Goal: Transaction & Acquisition: Download file/media

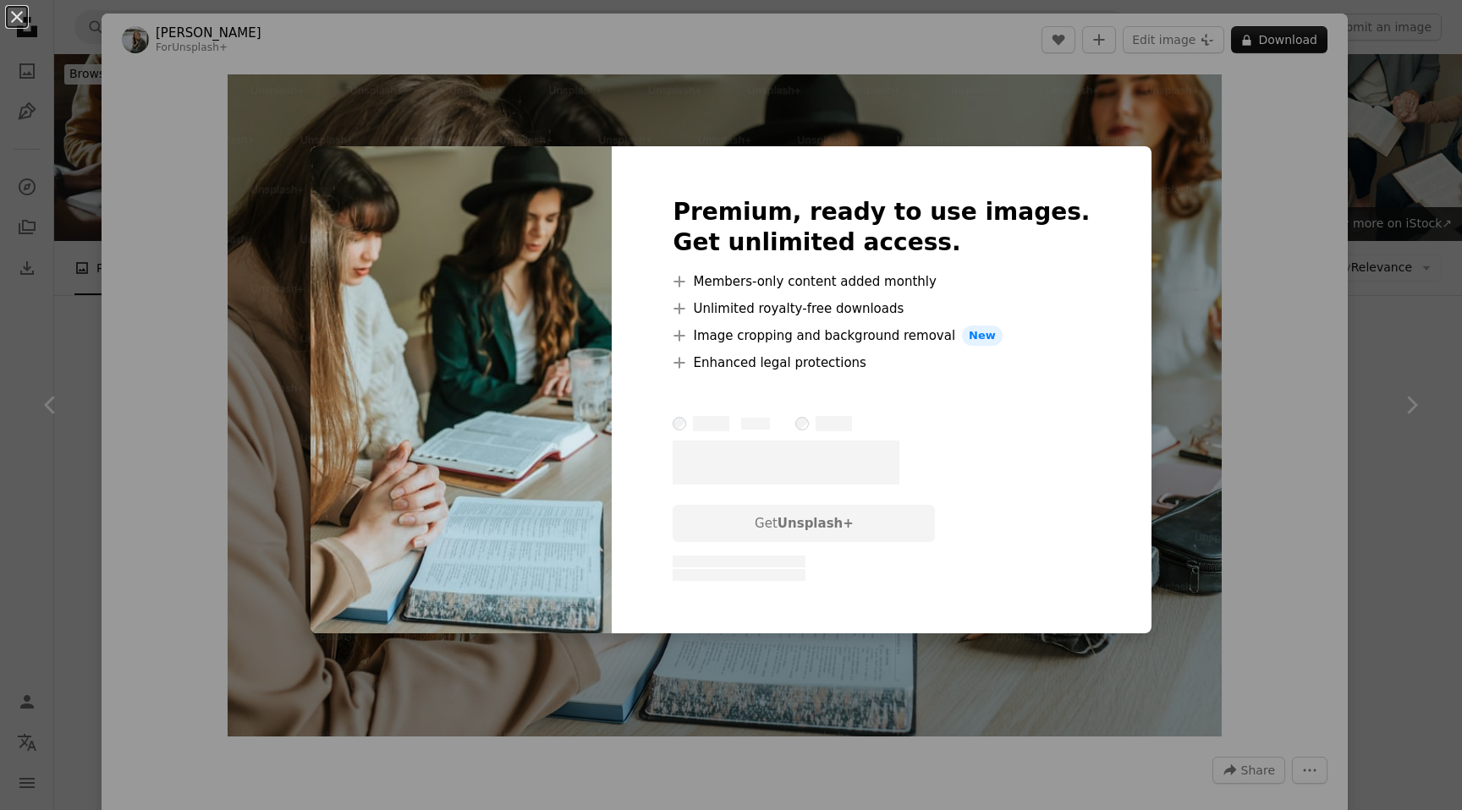
scroll to position [811, 0]
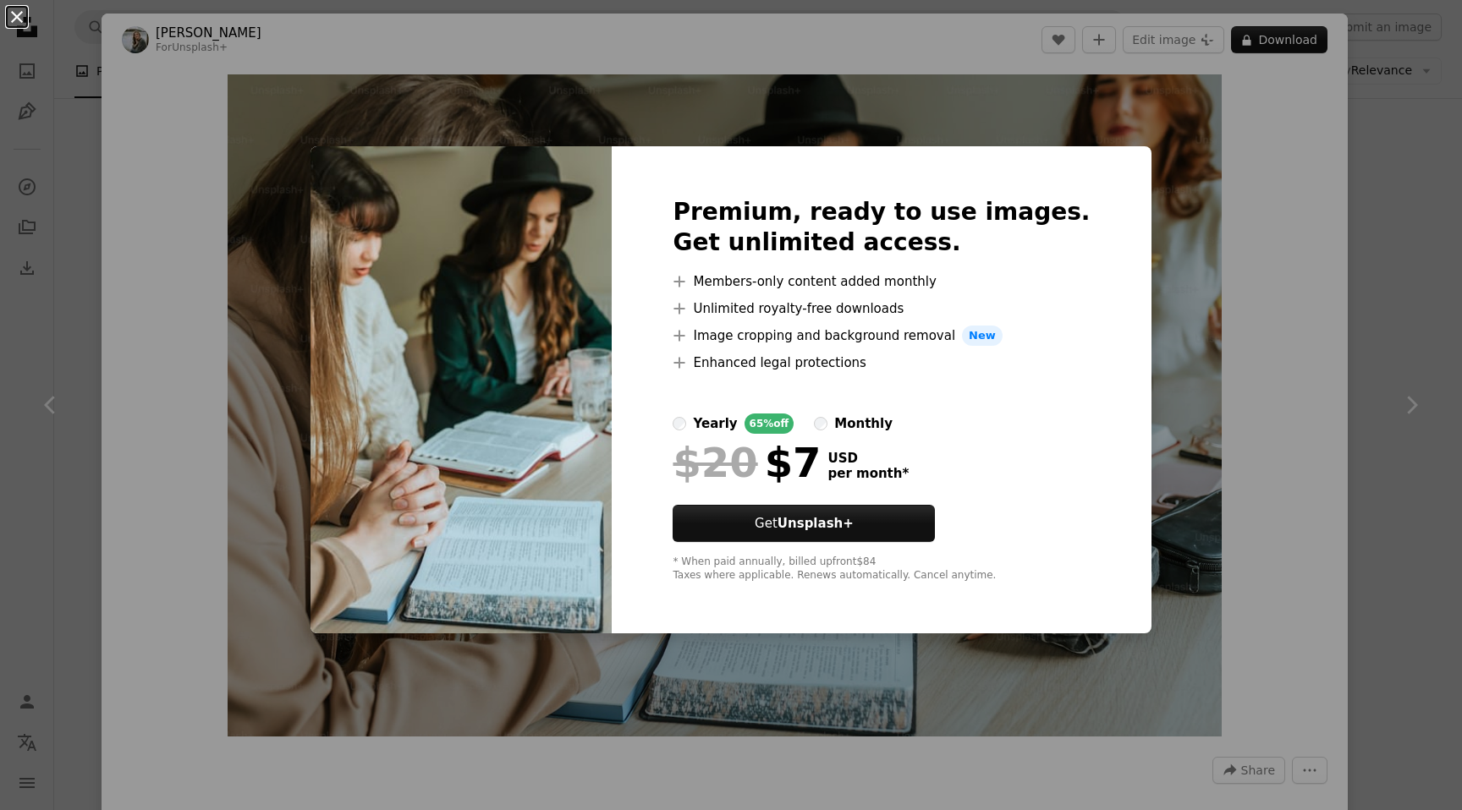
click at [14, 14] on button "An X shape" at bounding box center [17, 17] width 20 height 20
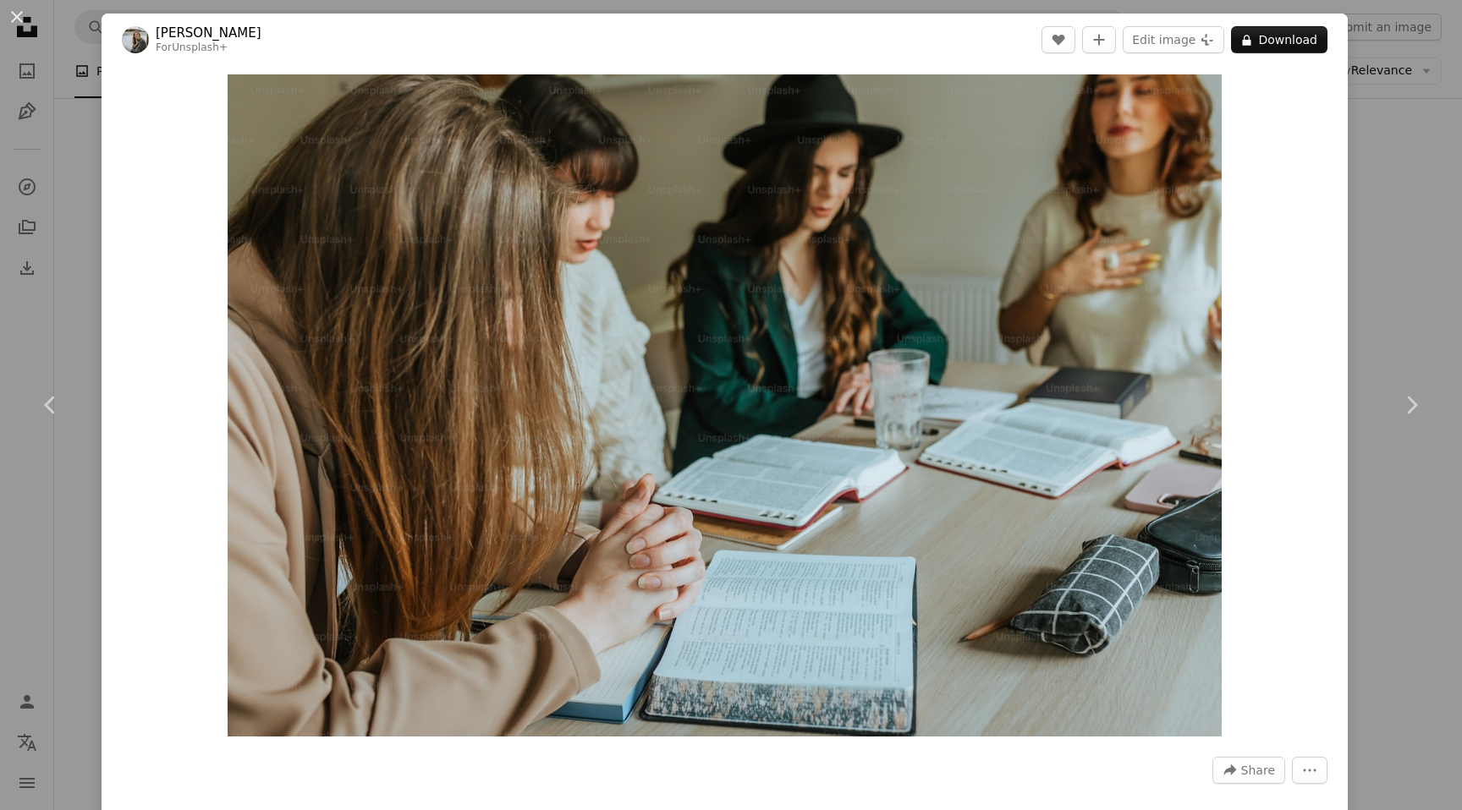
click at [1413, 250] on div "An X shape Chevron left Chevron right [PERSON_NAME] For Unsplash+ A heart A plu…" at bounding box center [731, 405] width 1462 height 810
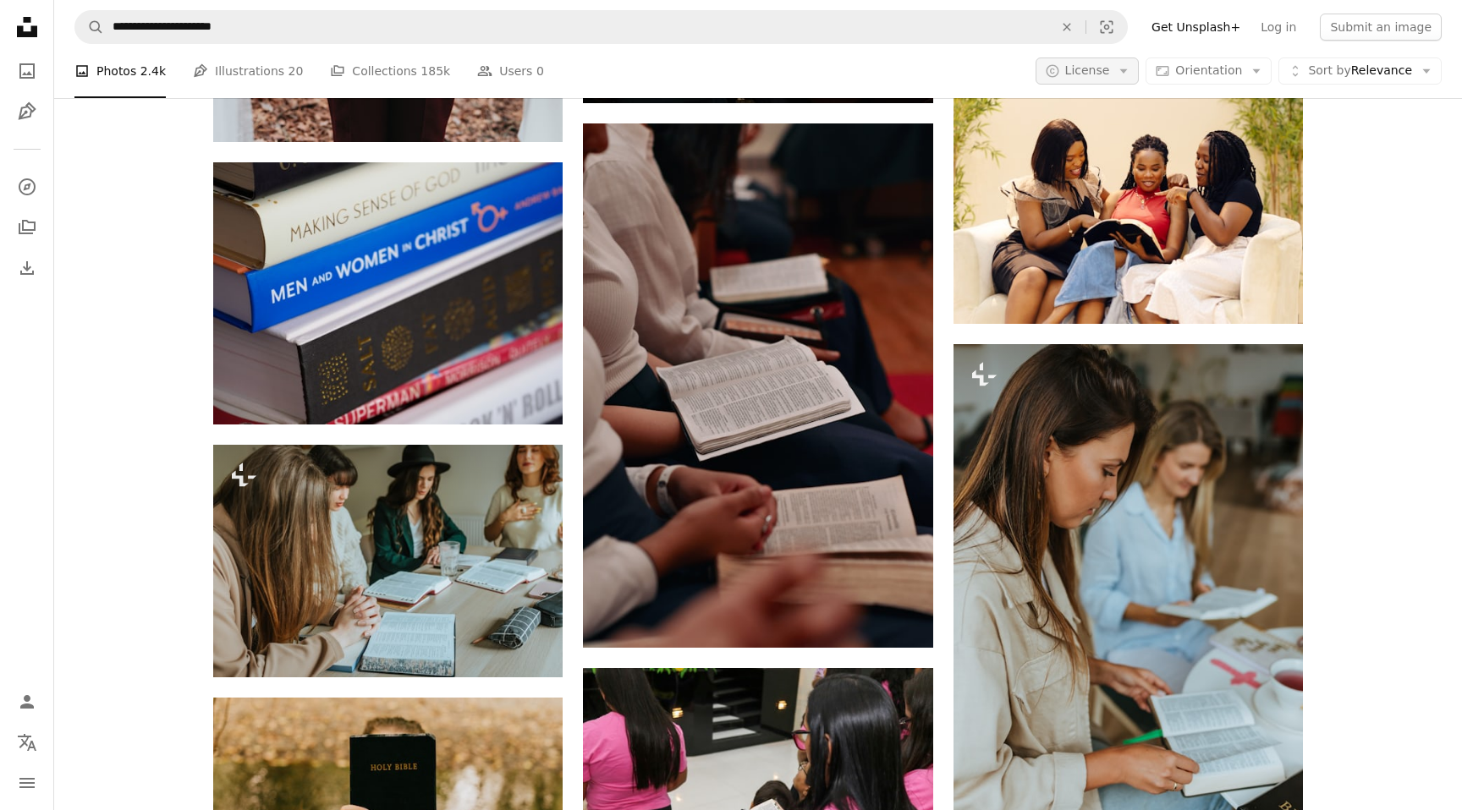
click at [1110, 63] on span "License" at bounding box center [1087, 70] width 45 height 14
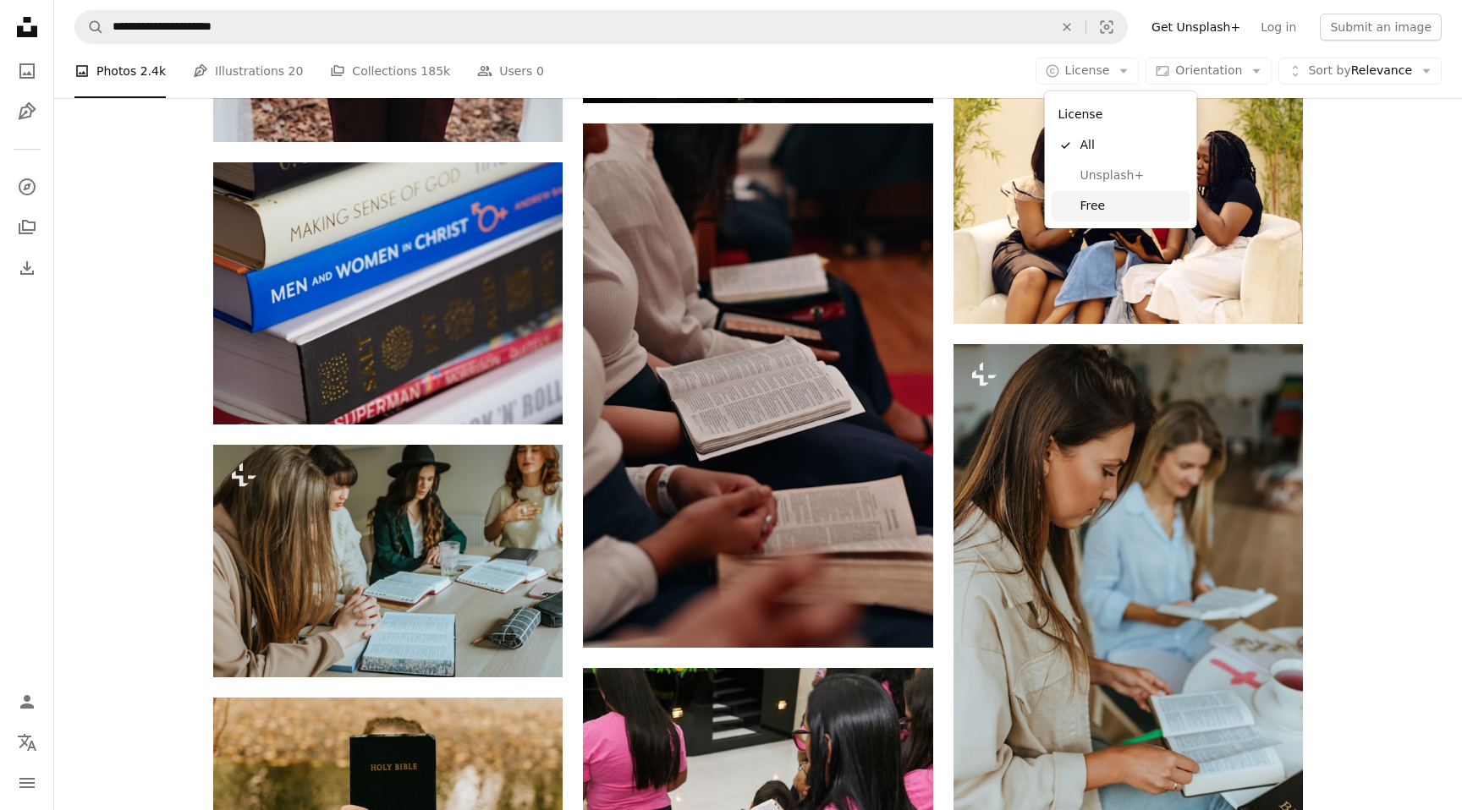
click at [1084, 206] on span "Free" at bounding box center [1131, 206] width 103 height 17
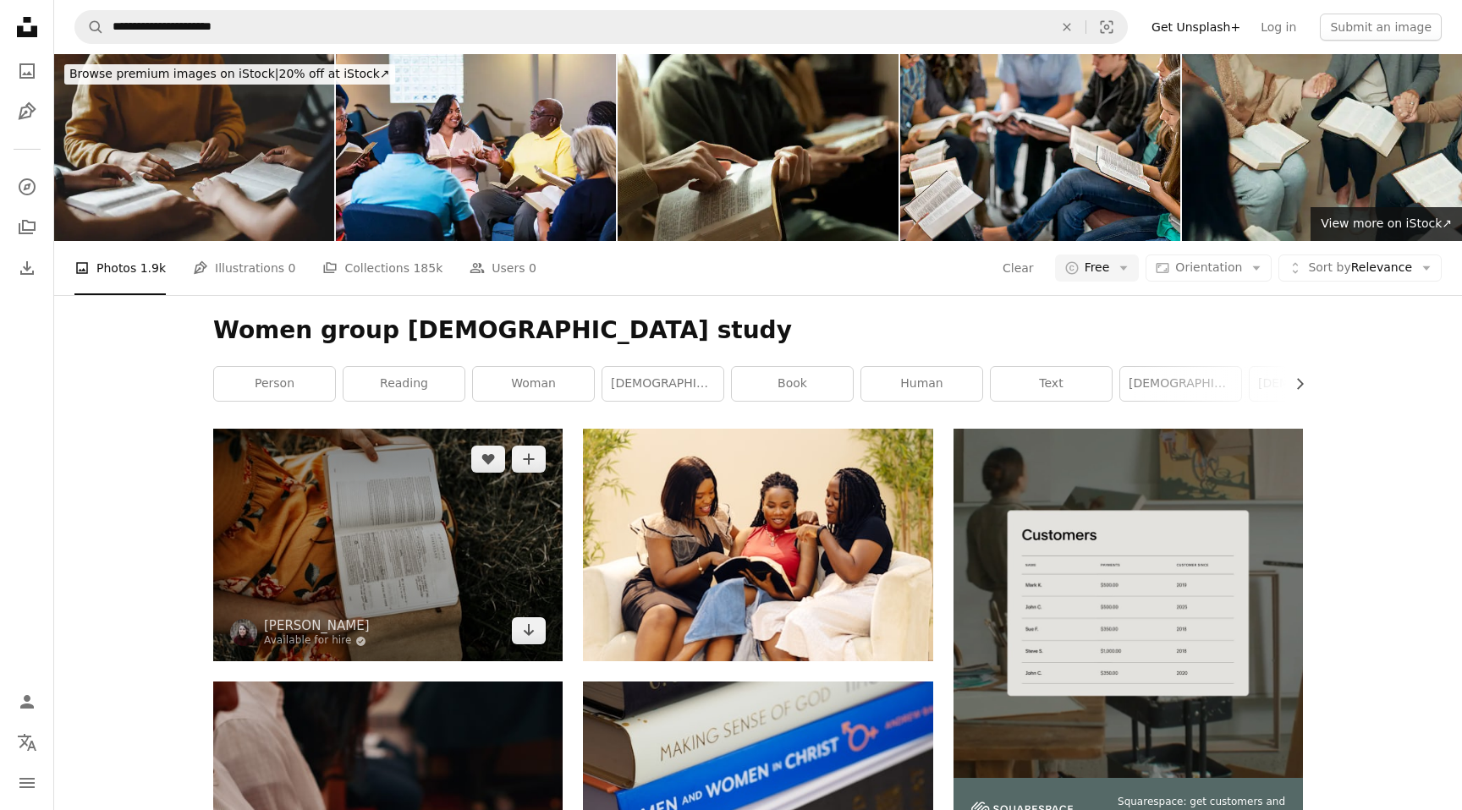
click at [491, 486] on img at bounding box center [387, 545] width 349 height 233
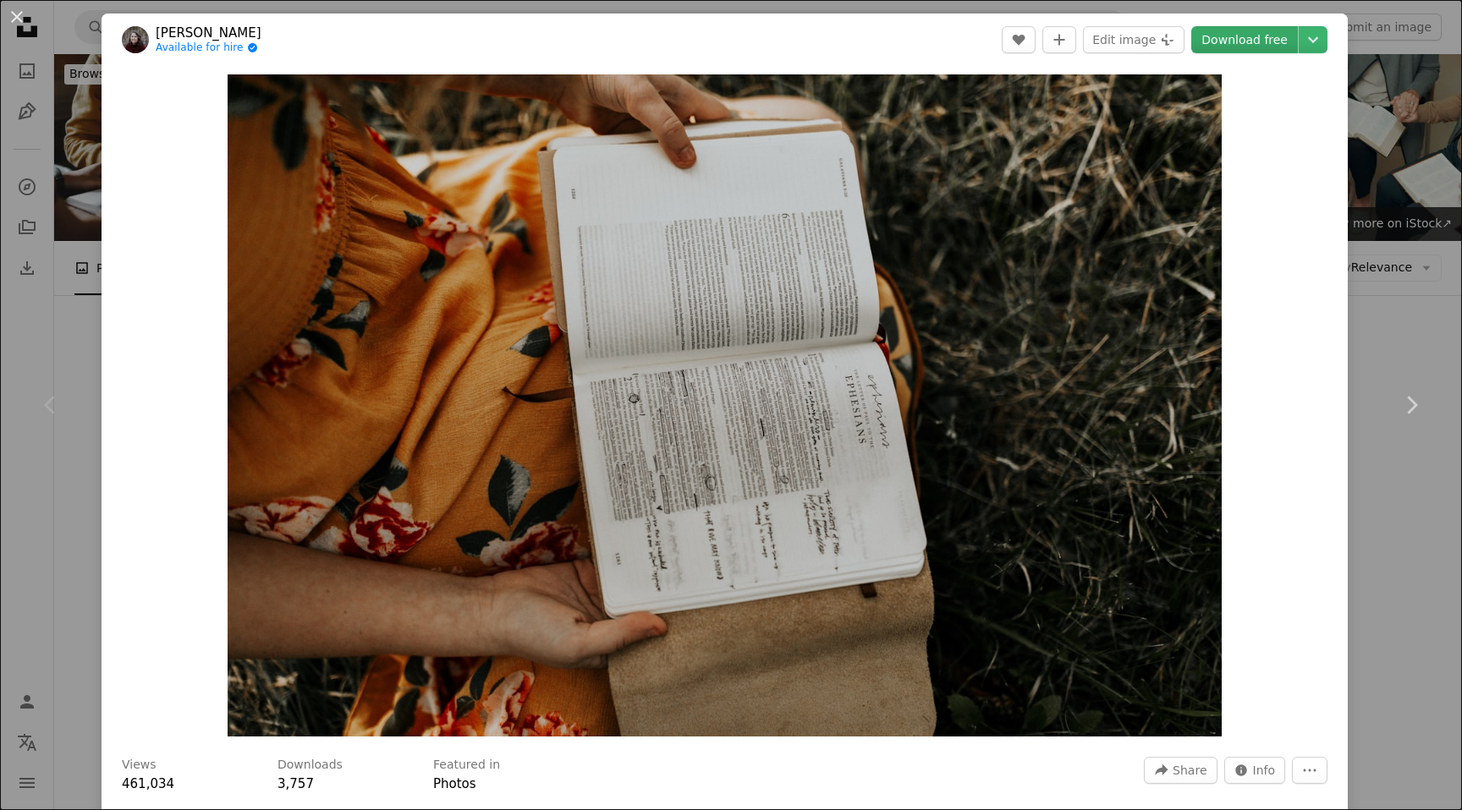
click at [1240, 42] on link "Download free" at bounding box center [1244, 39] width 107 height 27
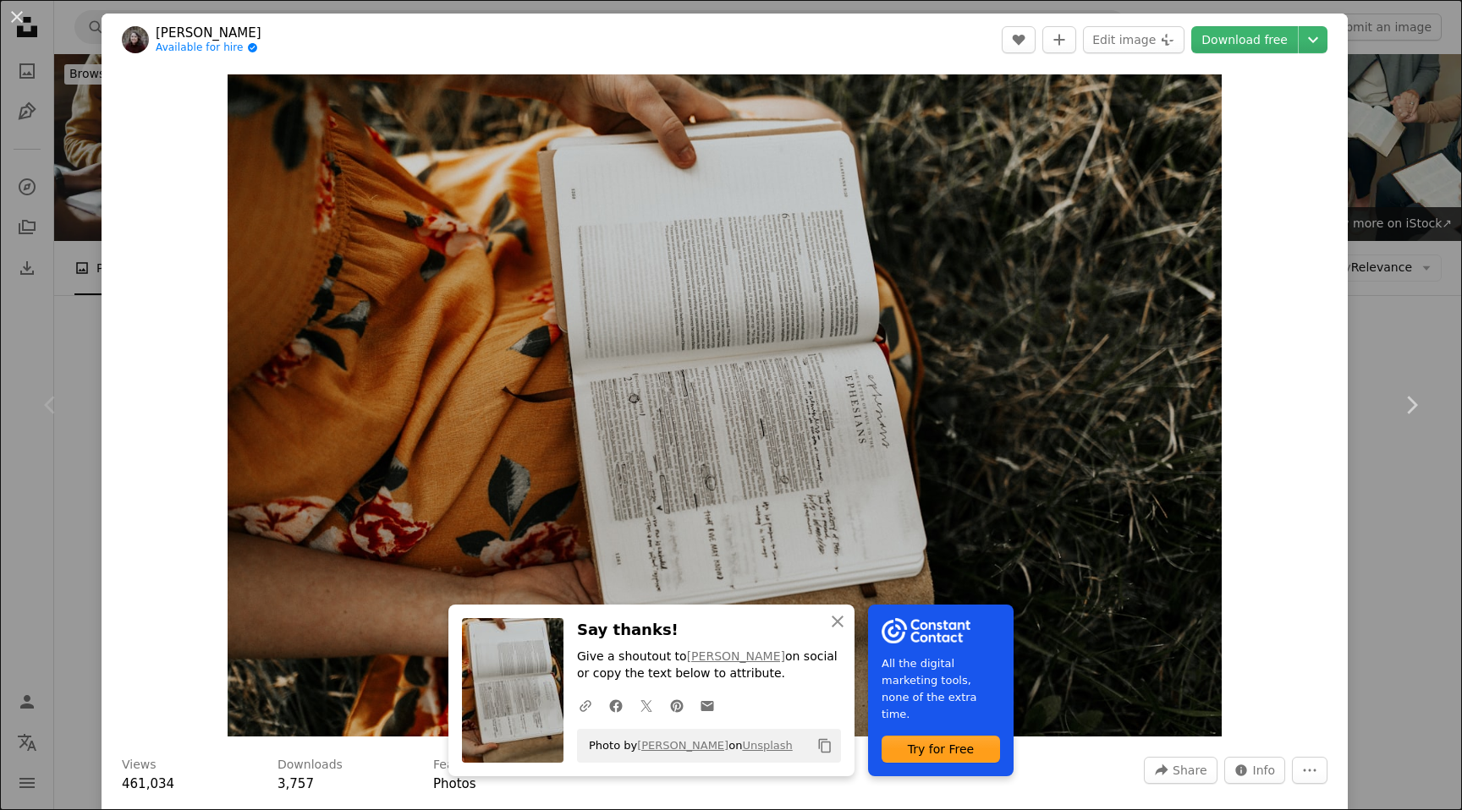
click at [1309, 288] on div "Zoom in" at bounding box center [725, 405] width 1246 height 679
click at [1400, 694] on div "An X shape Chevron left Chevron right An X shape Close Say thanks! Give a shout…" at bounding box center [731, 405] width 1462 height 810
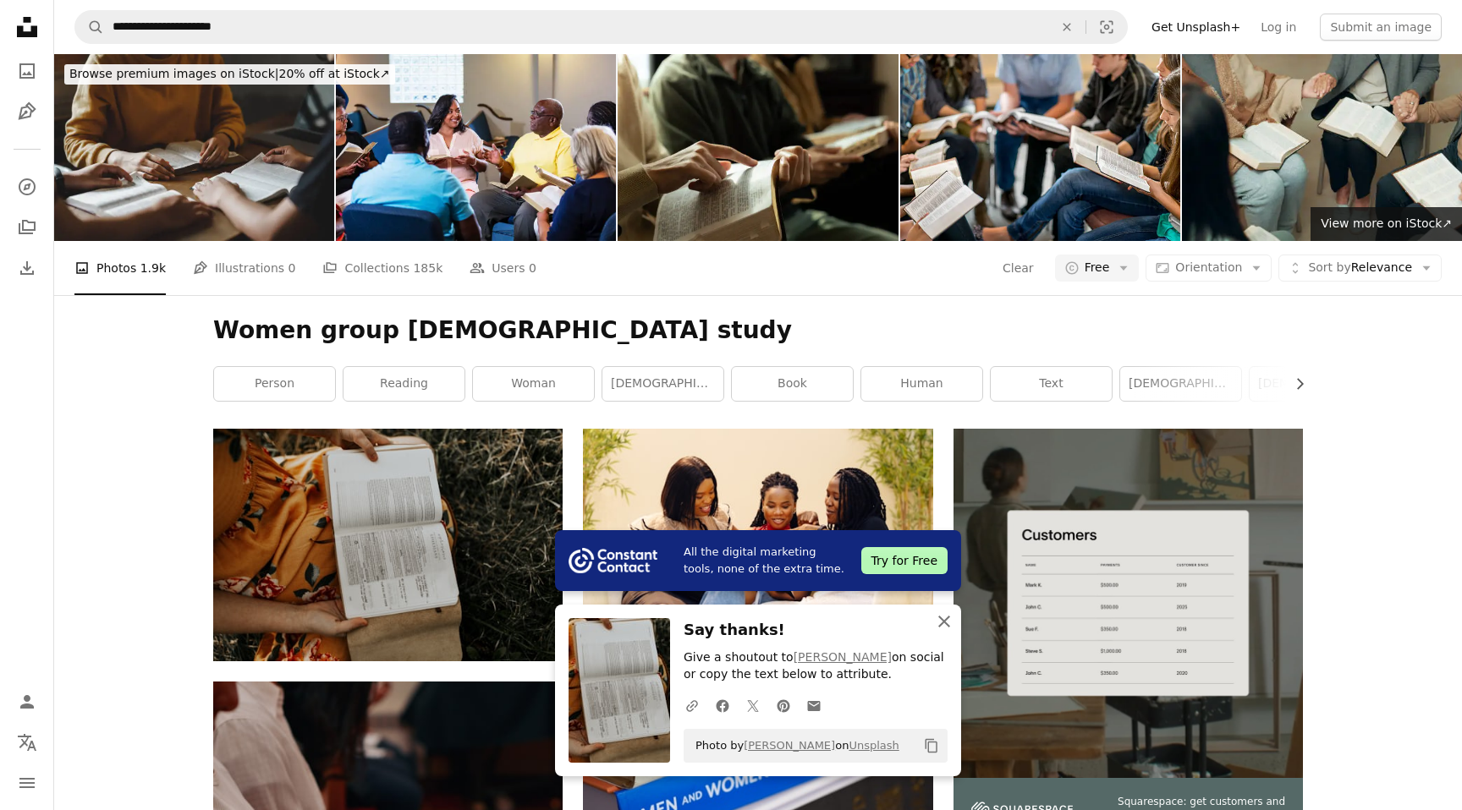
click at [949, 616] on icon "An X shape" at bounding box center [944, 622] width 20 height 20
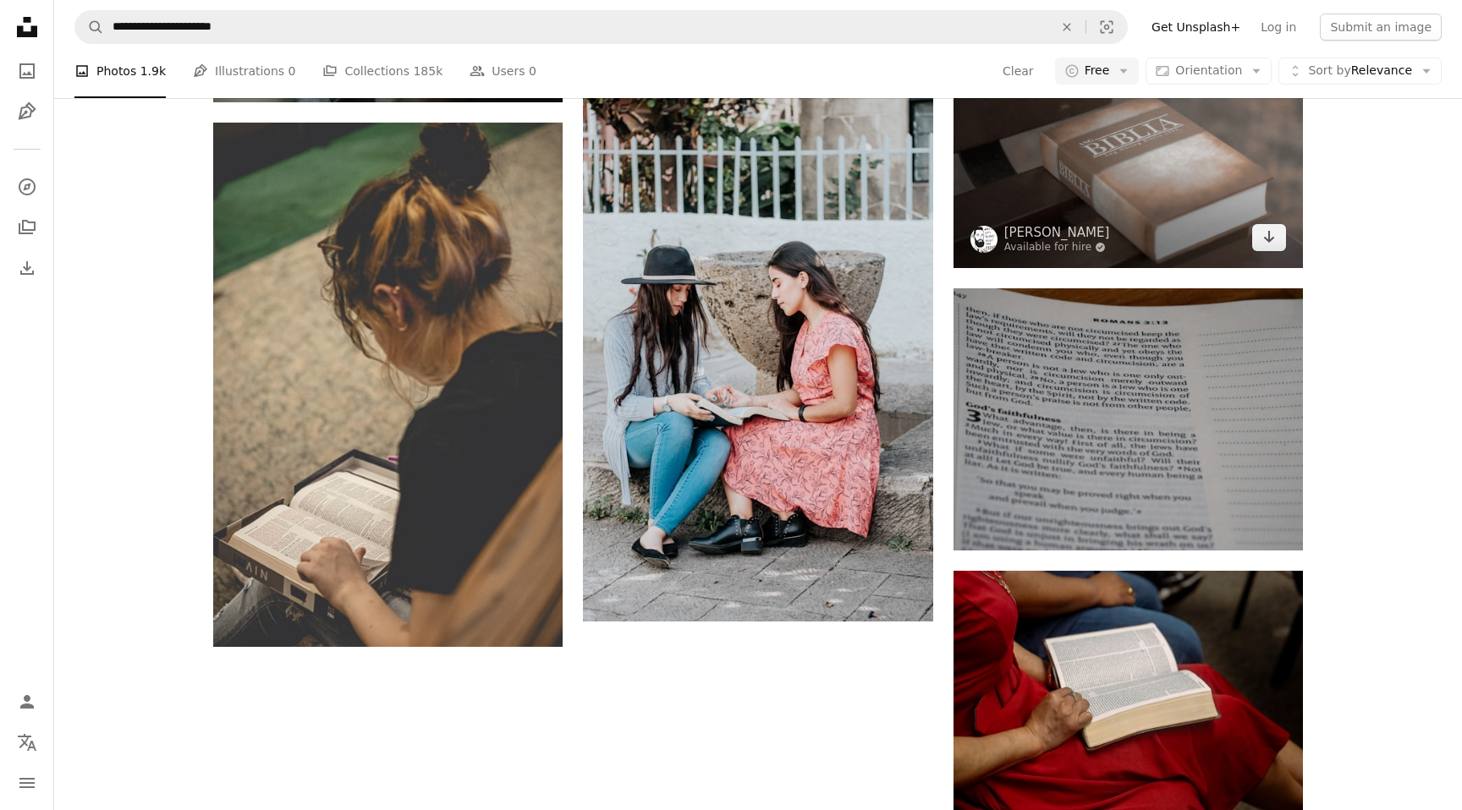
scroll to position [1851, 0]
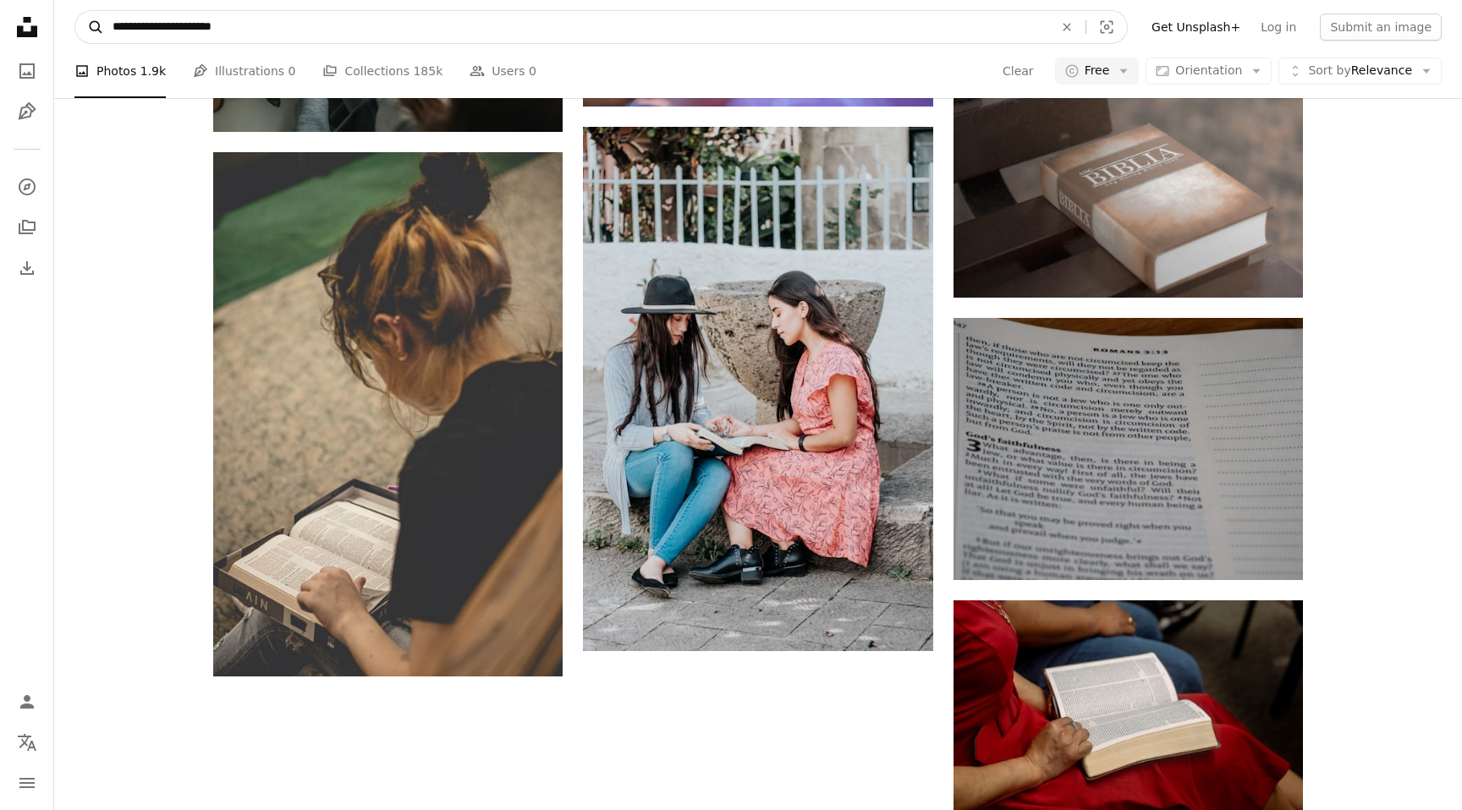
drag, startPoint x: 343, startPoint y: 28, endPoint x: 78, endPoint y: 27, distance: 265.6
click at [78, 29] on form "**********" at bounding box center [600, 27] width 1053 height 34
type input "**********"
click button "A magnifying glass" at bounding box center [89, 27] width 29 height 32
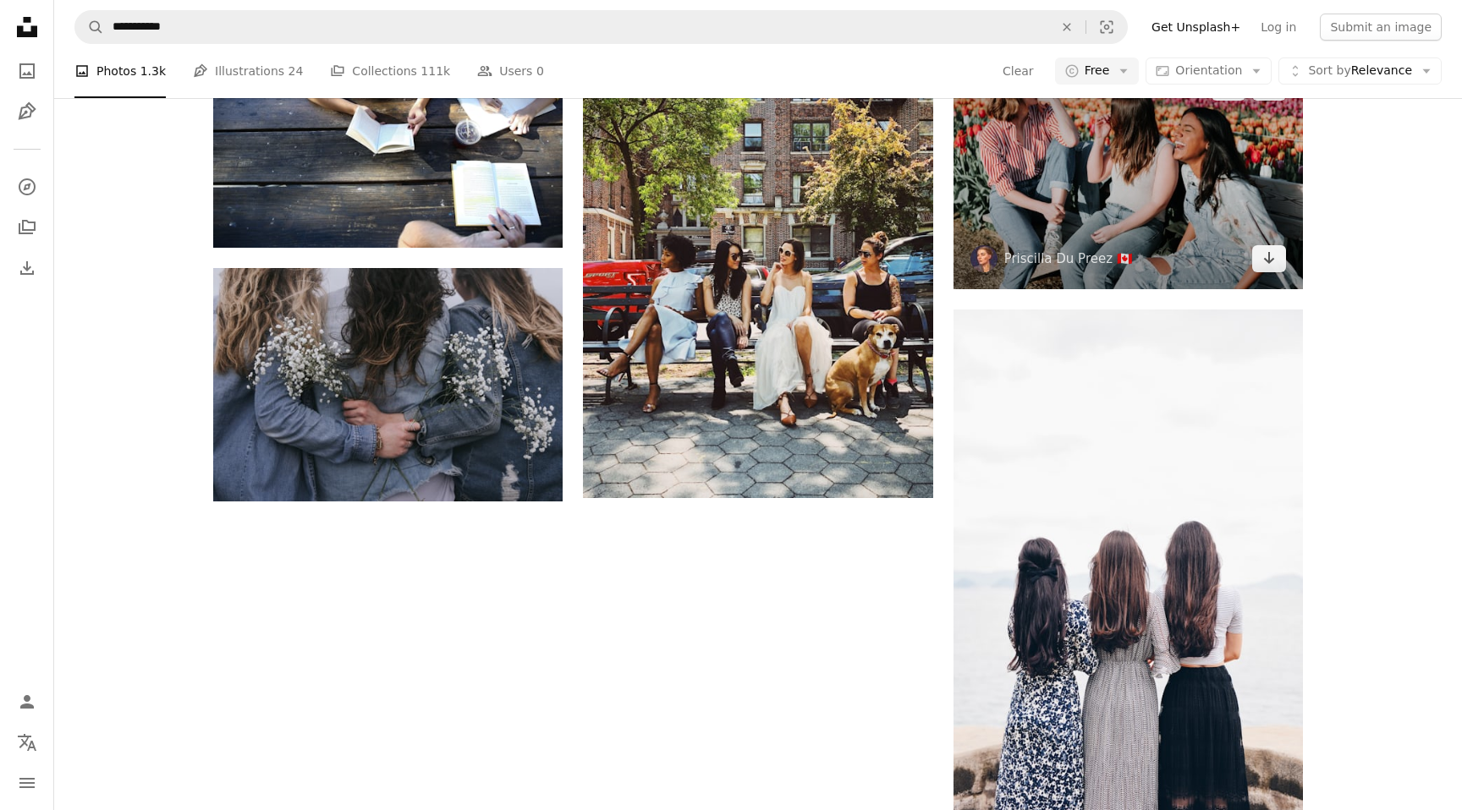
scroll to position [2220, 0]
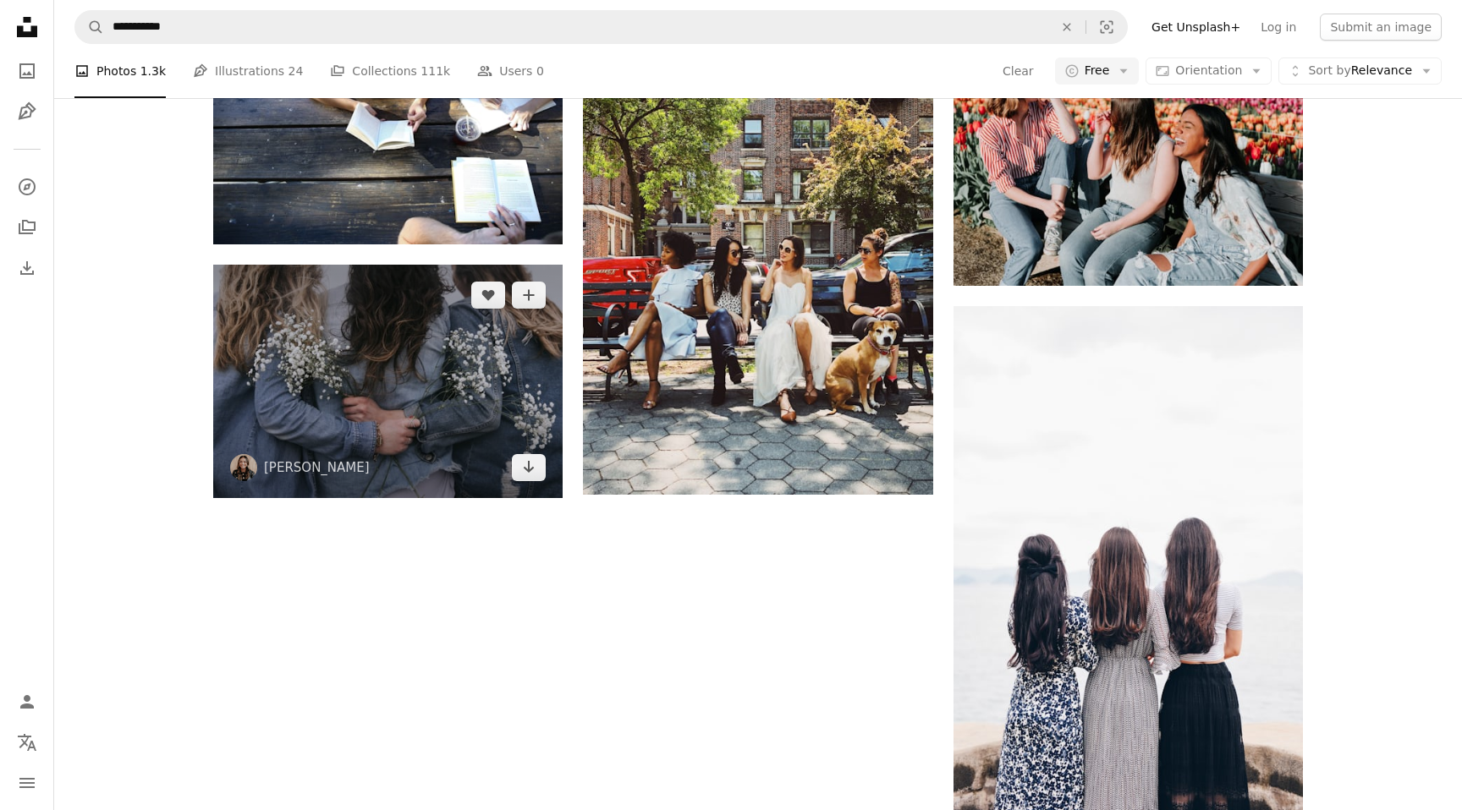
click at [402, 387] on img at bounding box center [387, 381] width 349 height 233
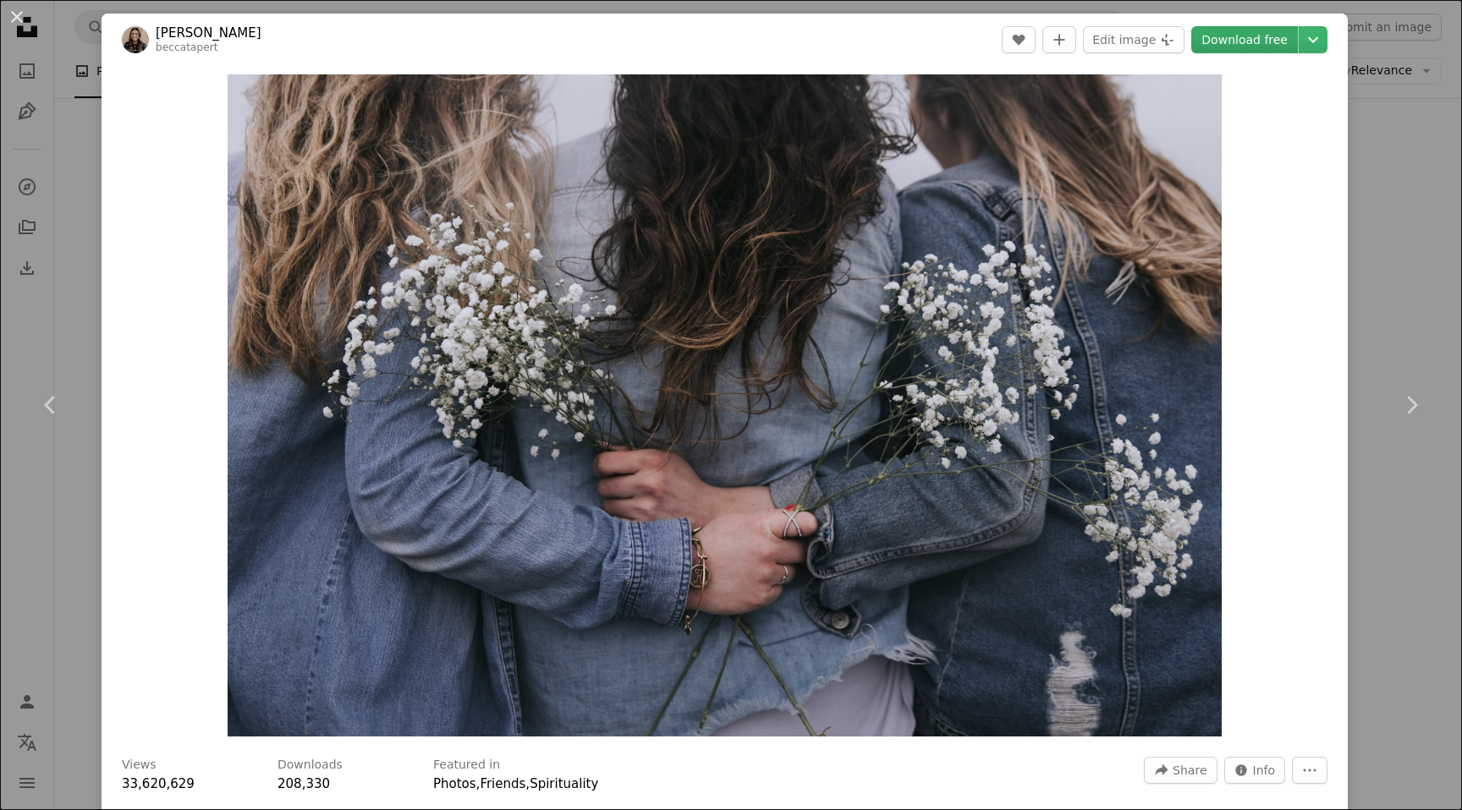
click at [1269, 37] on link "Download free" at bounding box center [1244, 39] width 107 height 27
